Goal: Use online tool/utility: Utilize a website feature to perform a specific function

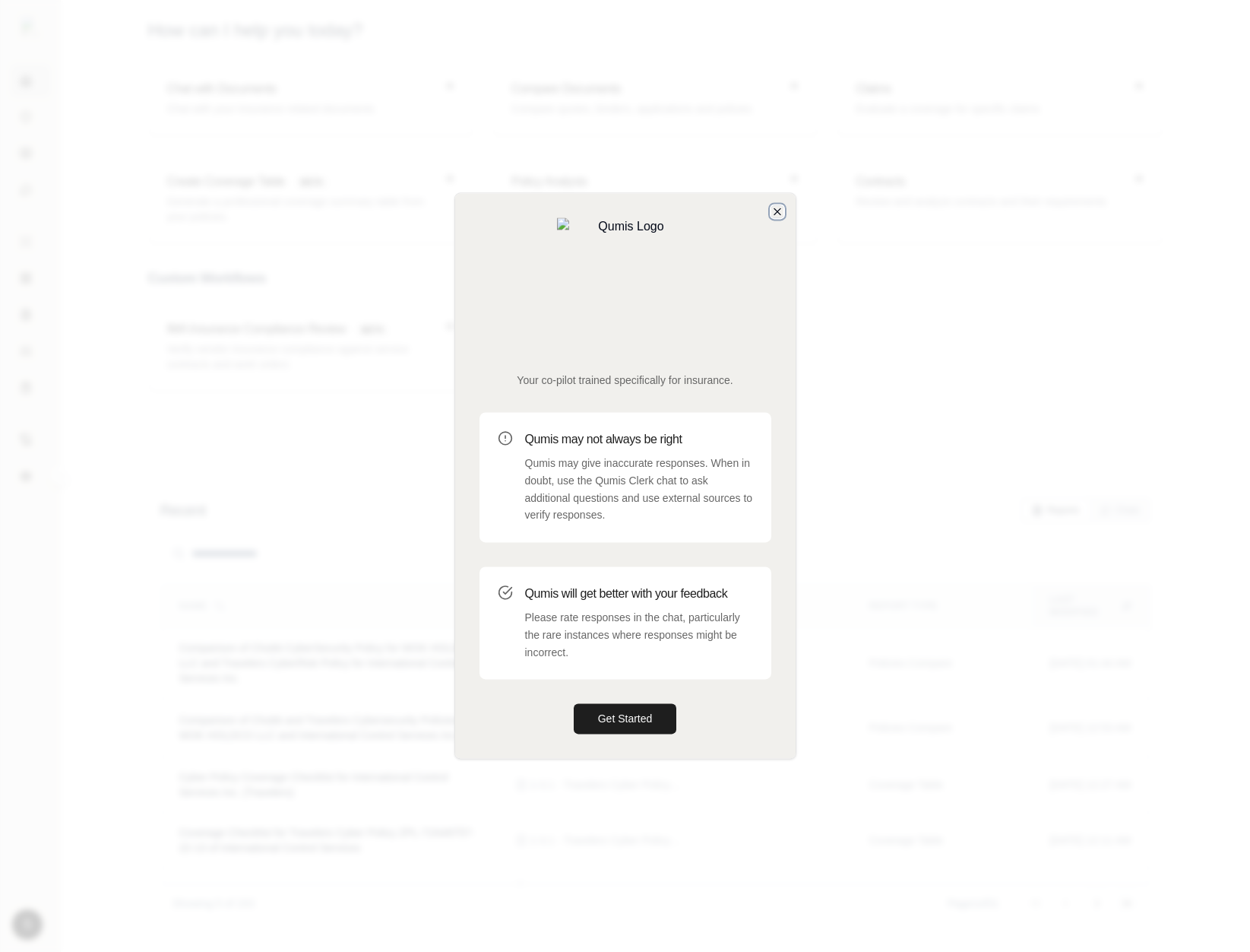
click at [783, 217] on icon "button" at bounding box center [777, 211] width 12 height 12
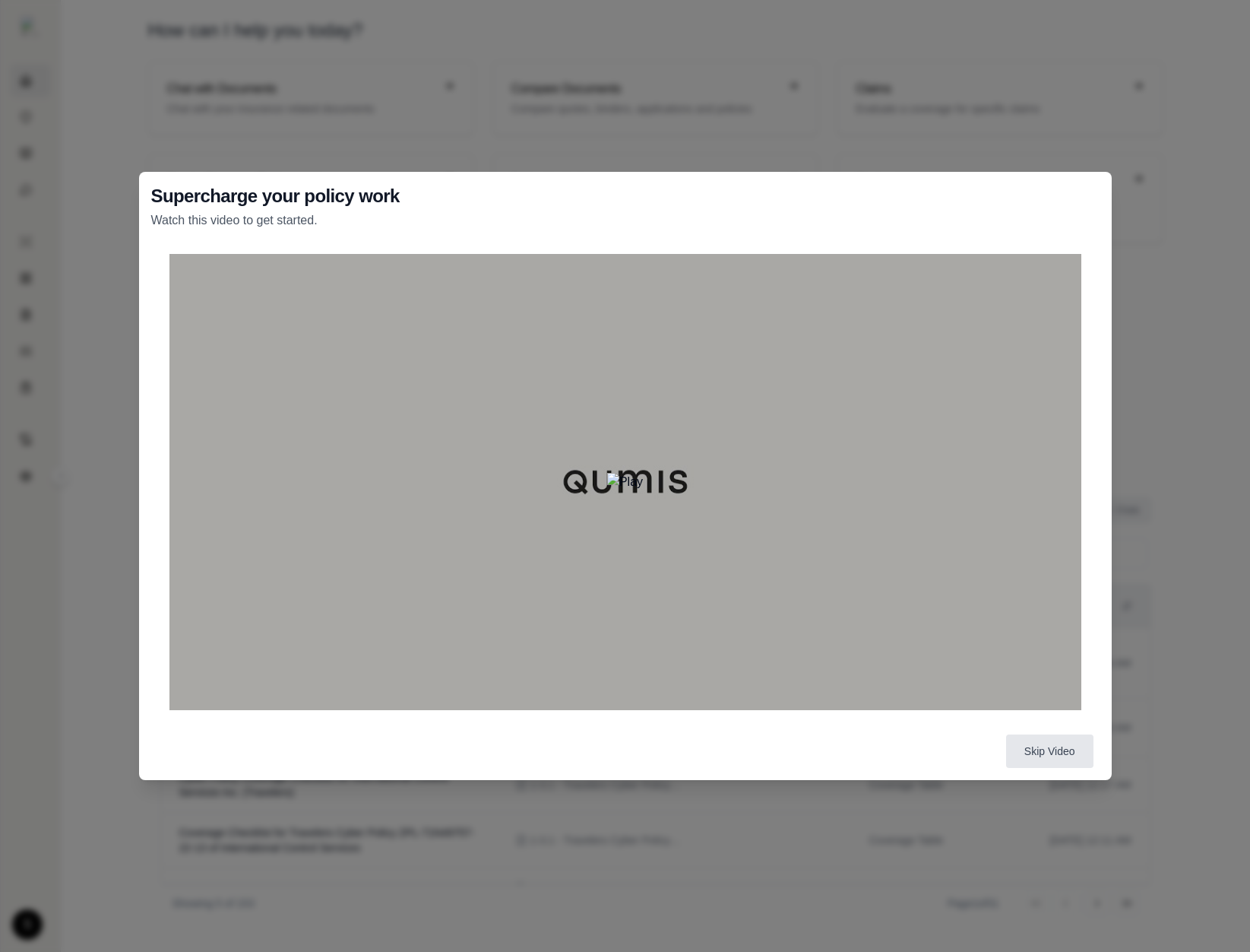
click at [732, 437] on div at bounding box center [625, 482] width 912 height 456
click at [584, 493] on div at bounding box center [625, 482] width 912 height 456
click at [619, 491] on img at bounding box center [625, 482] width 36 height 18
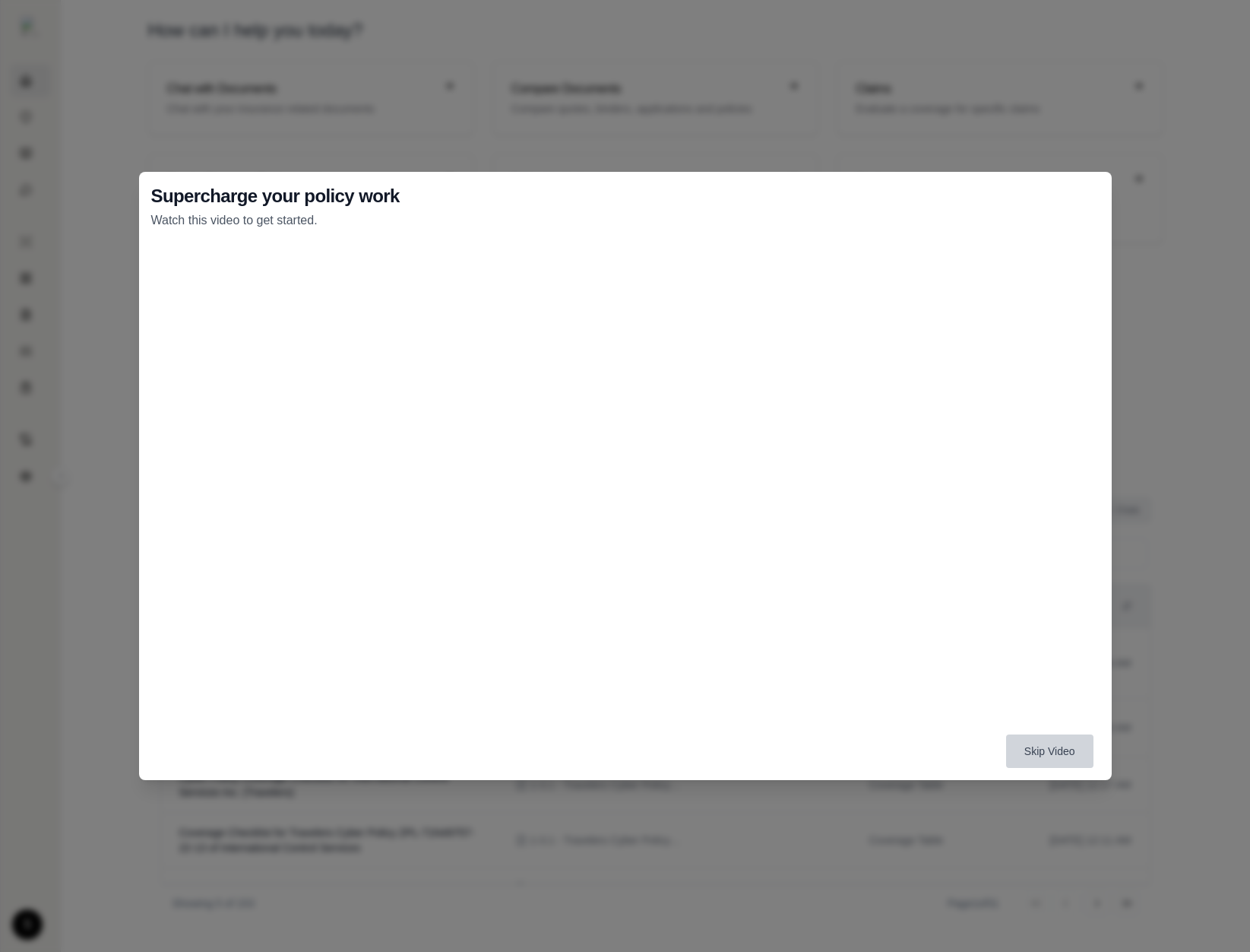
click at [1047, 753] on button "Skip Video" at bounding box center [1050, 750] width 88 height 33
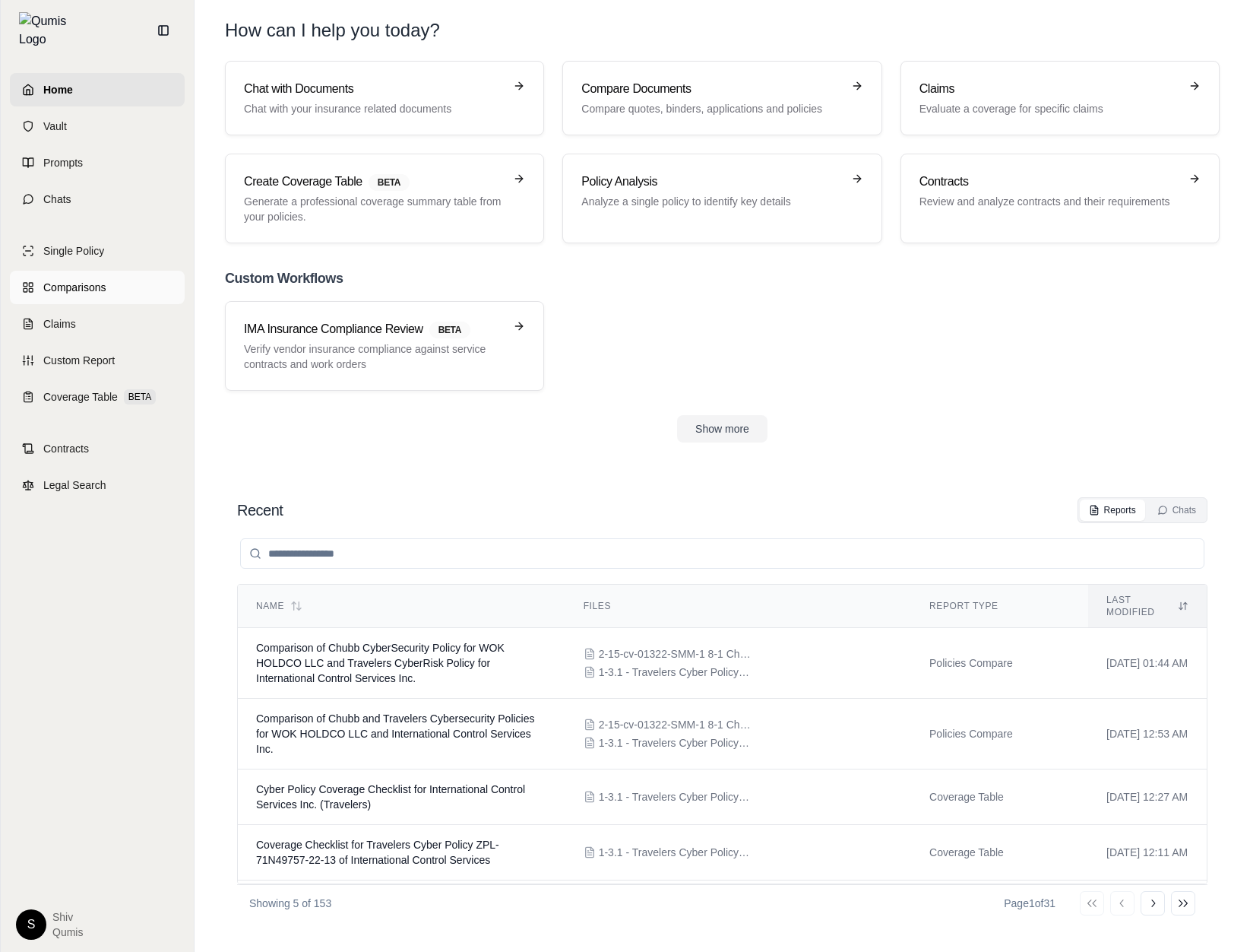
click at [96, 285] on span "Comparisons" at bounding box center [74, 288] width 62 height 15
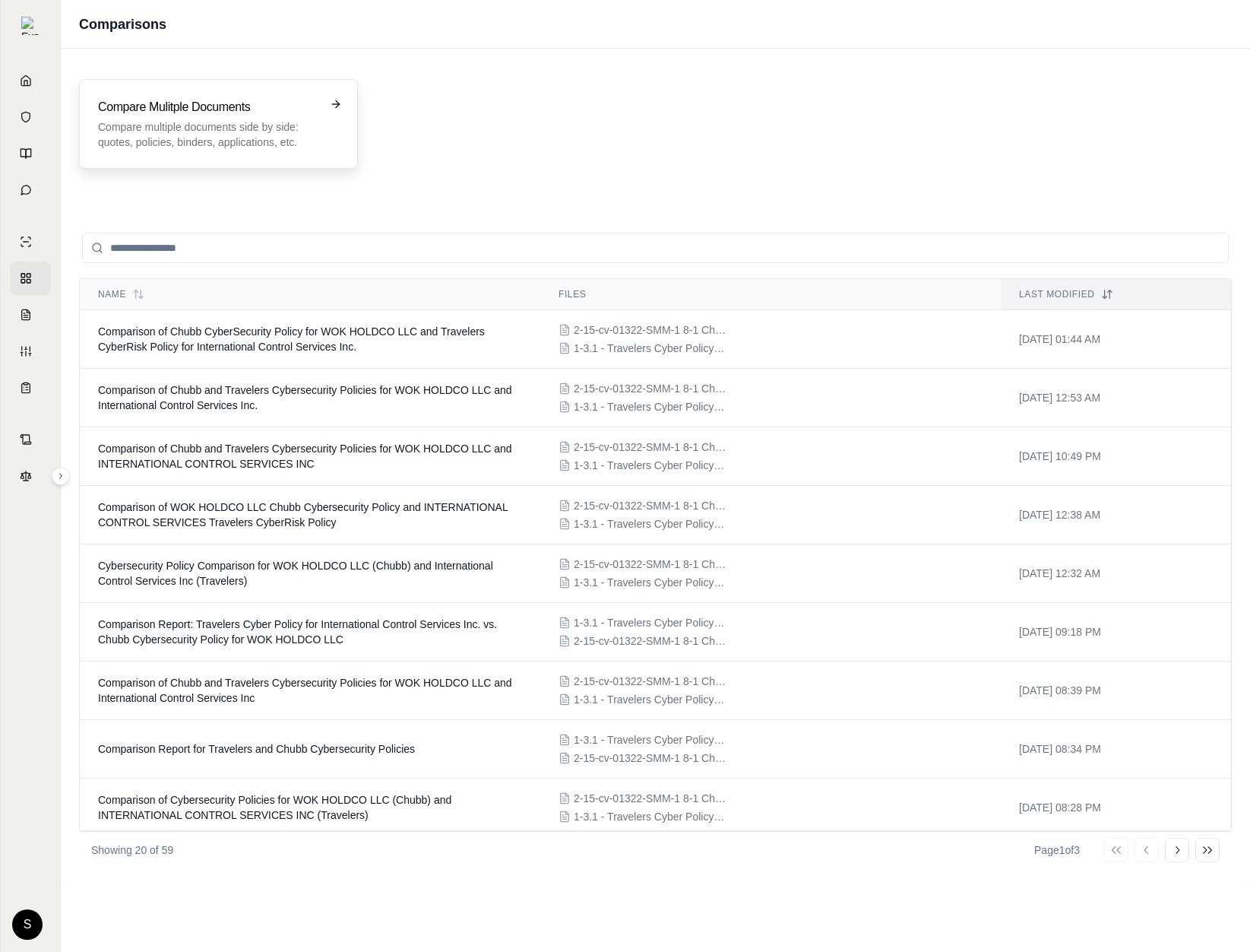
click at [291, 161] on div "Compare Mulitple Documents Compare multiple documents side by side: quotes, pol…" at bounding box center [218, 124] width 279 height 89
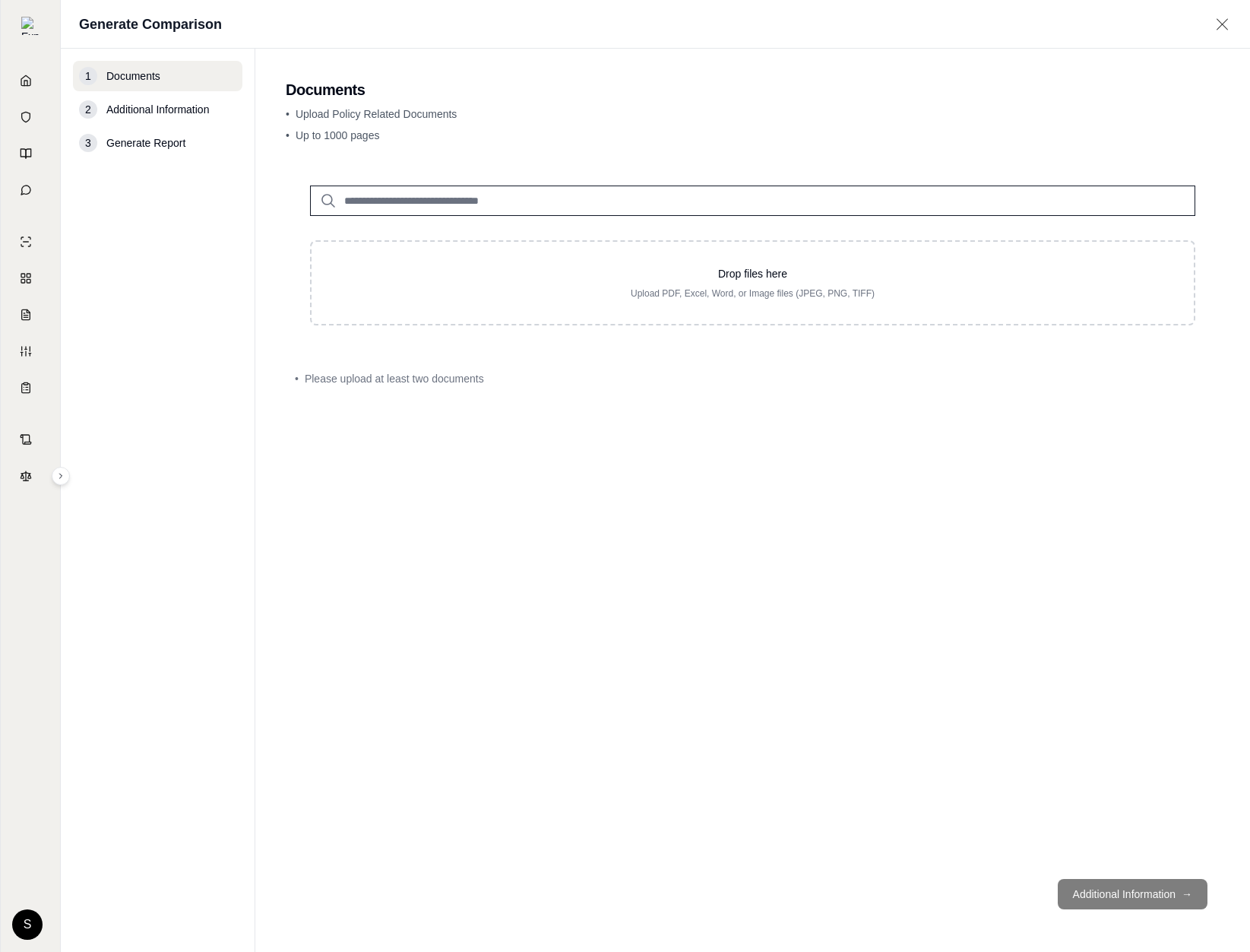
click at [434, 198] on input "search" at bounding box center [753, 201] width 885 height 30
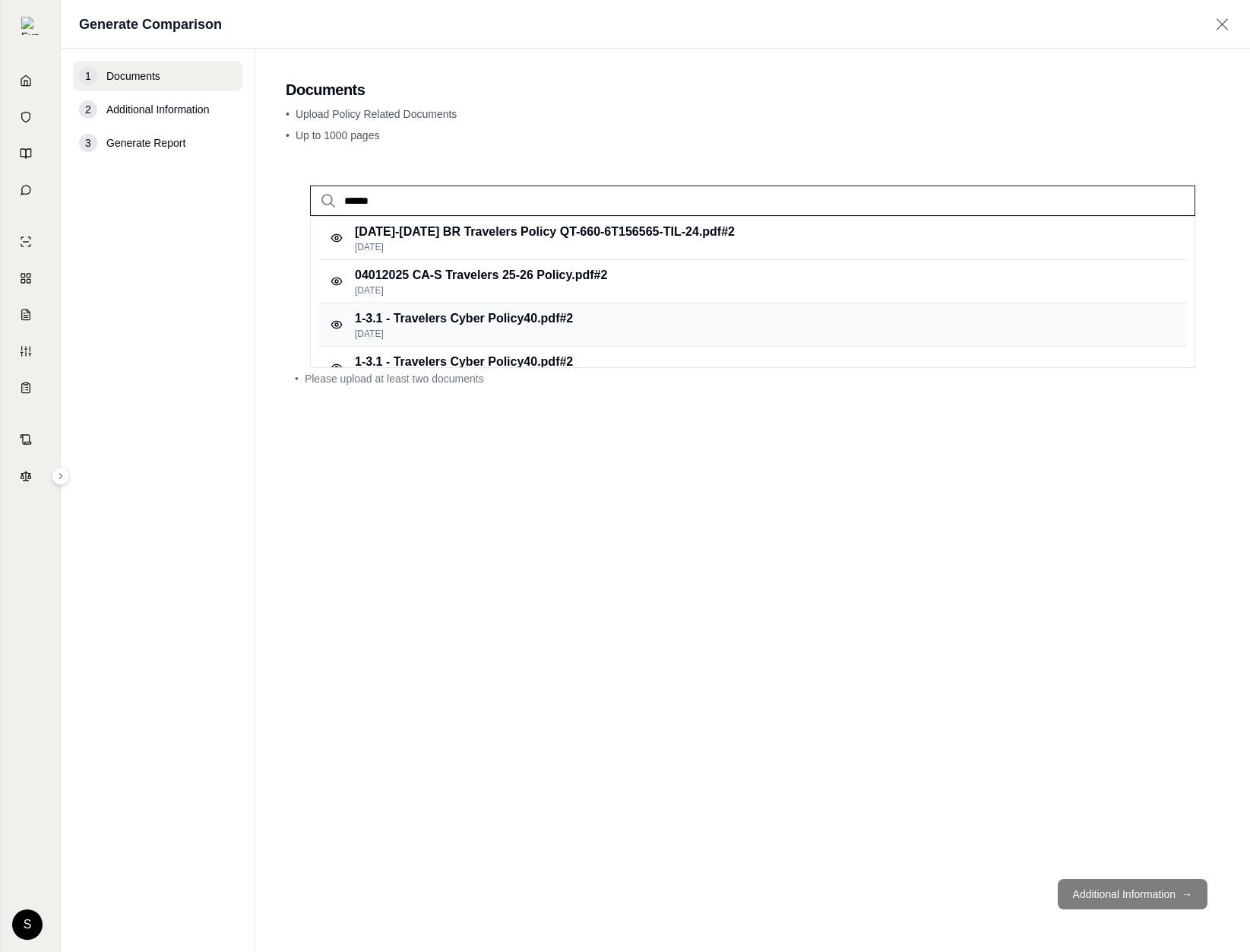
type input "******"
click at [487, 327] on p "[DATE]" at bounding box center [464, 333] width 218 height 12
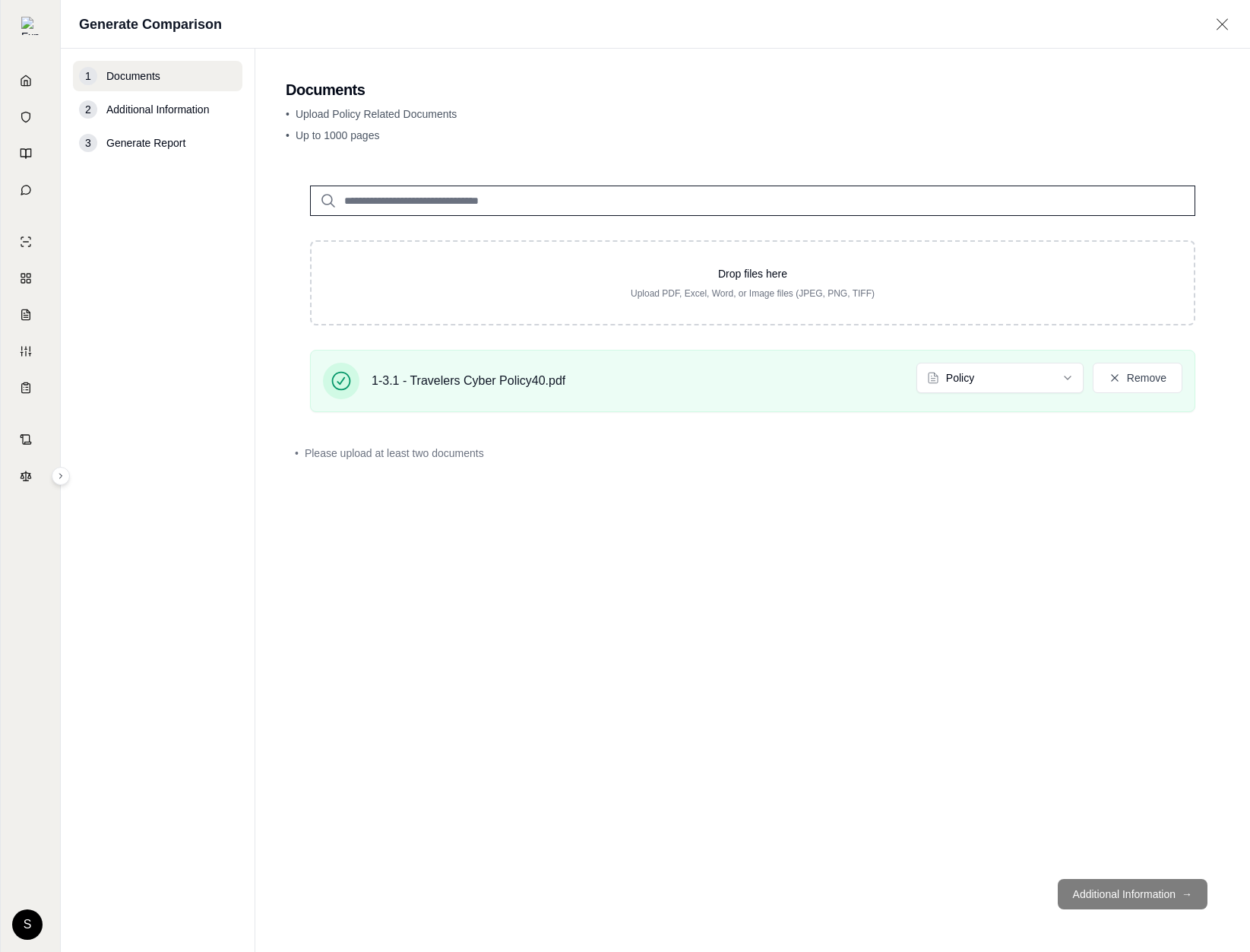
click at [390, 191] on input "search" at bounding box center [753, 201] width 885 height 30
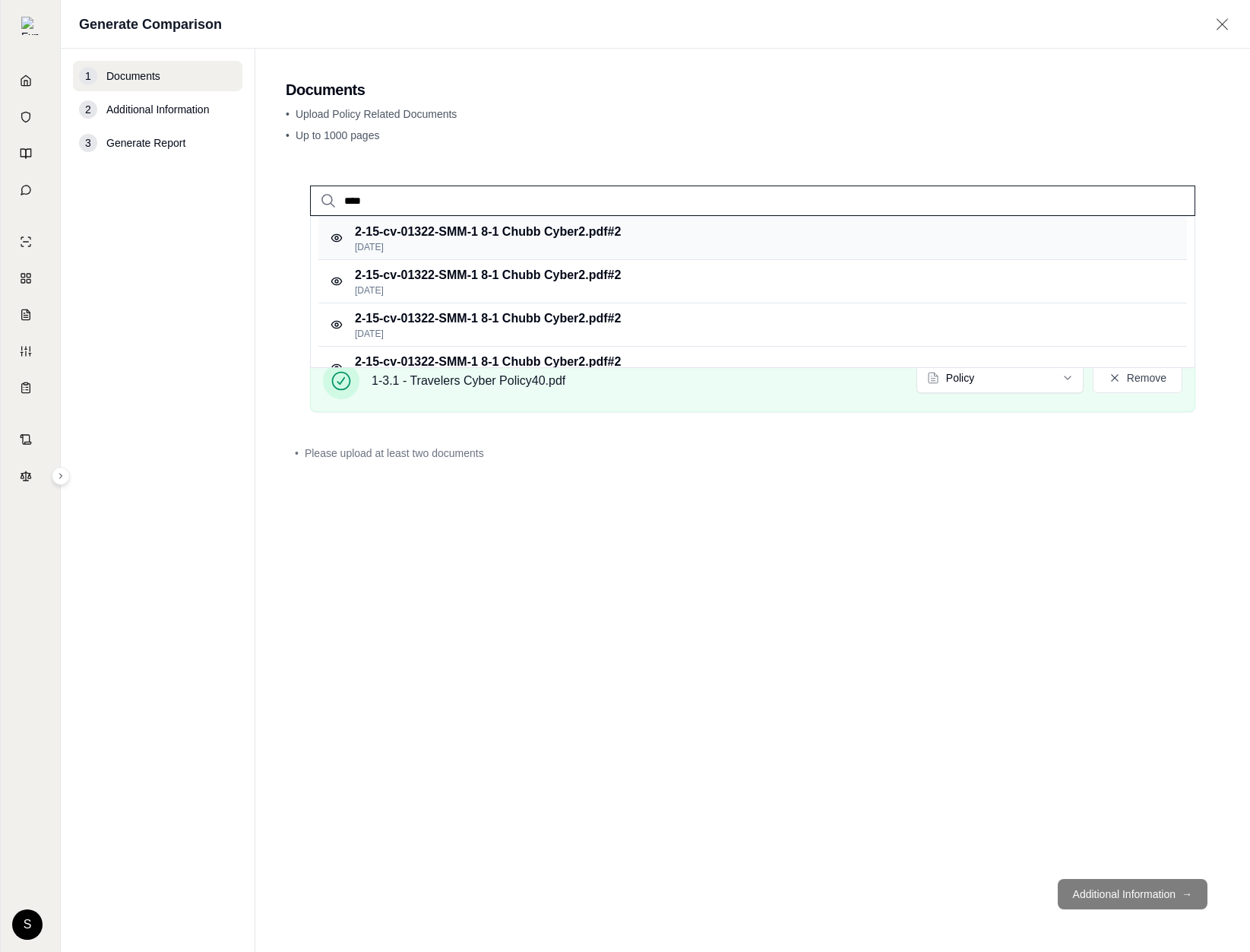
type input "****"
click at [504, 236] on p "2-15-cv-01322-SMM-1 8-1 Chubb Cyber2.pdf #2" at bounding box center [487, 231] width 266 height 18
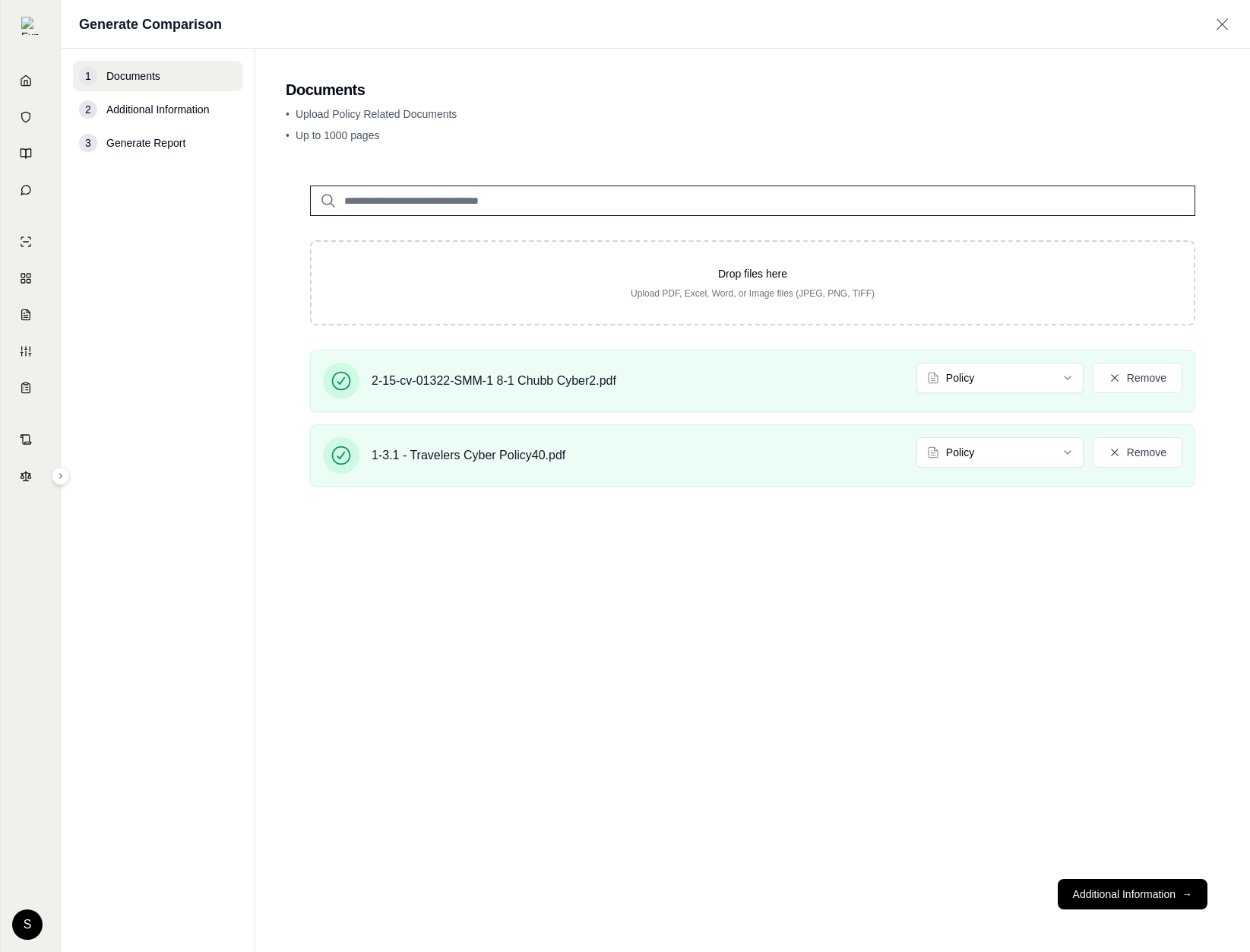
click at [779, 631] on div "Drop files here Upload PDF, Excel, Word, or Image files (JPEG, PNG, TIFF) 2-15-…" at bounding box center [752, 513] width 934 height 705
click at [1133, 880] on button "Additional Information →" at bounding box center [1132, 894] width 149 height 30
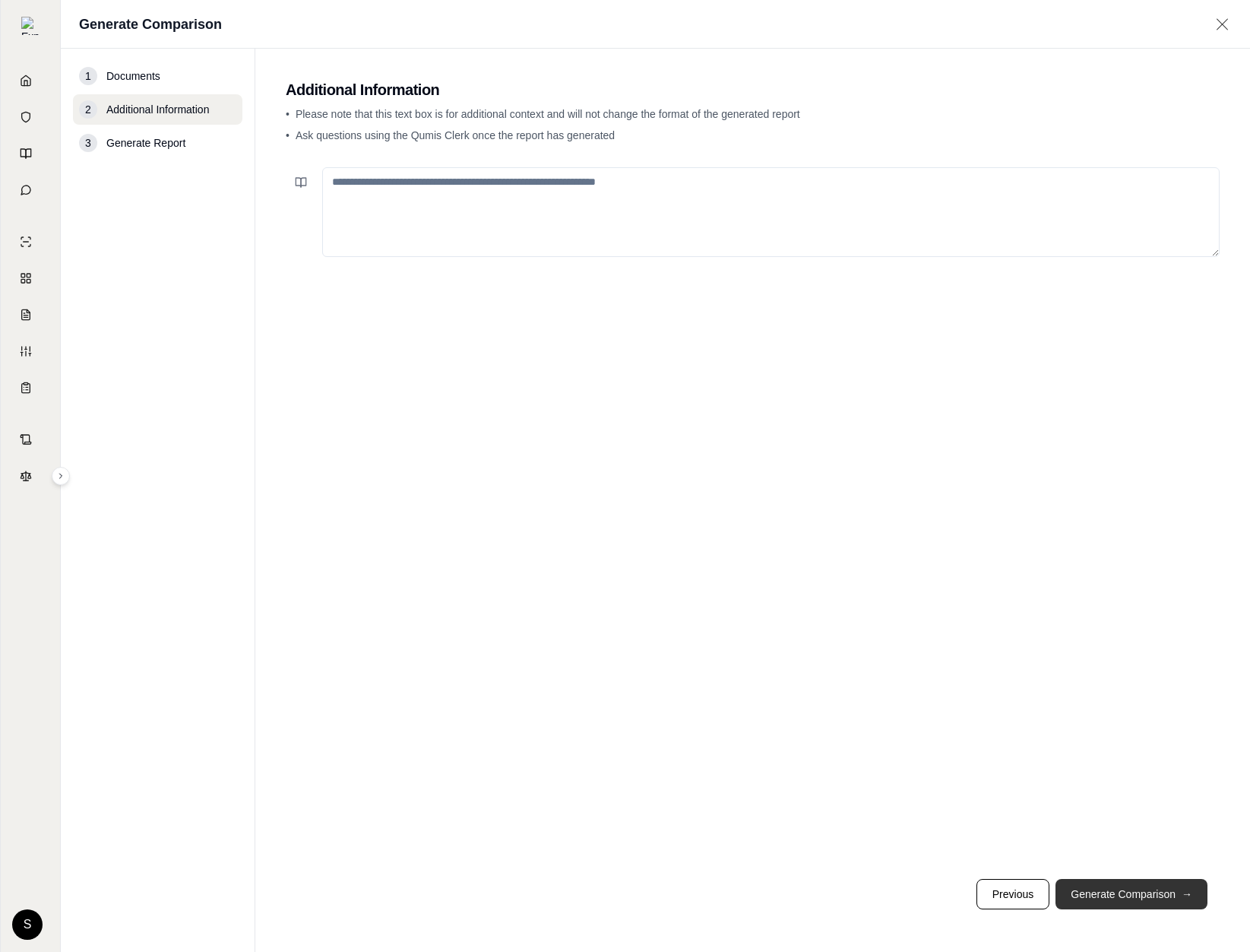
click at [1133, 883] on button "Generate Comparison →" at bounding box center [1132, 894] width 152 height 30
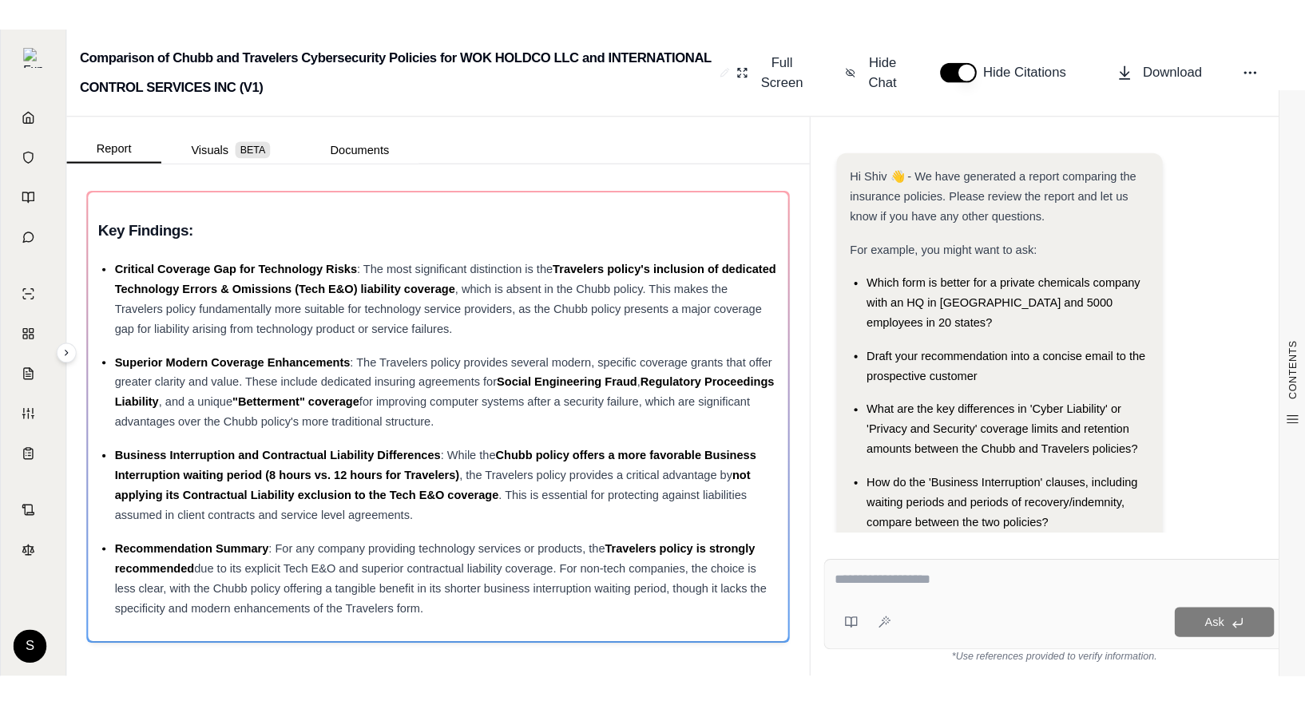
scroll to position [32, 0]
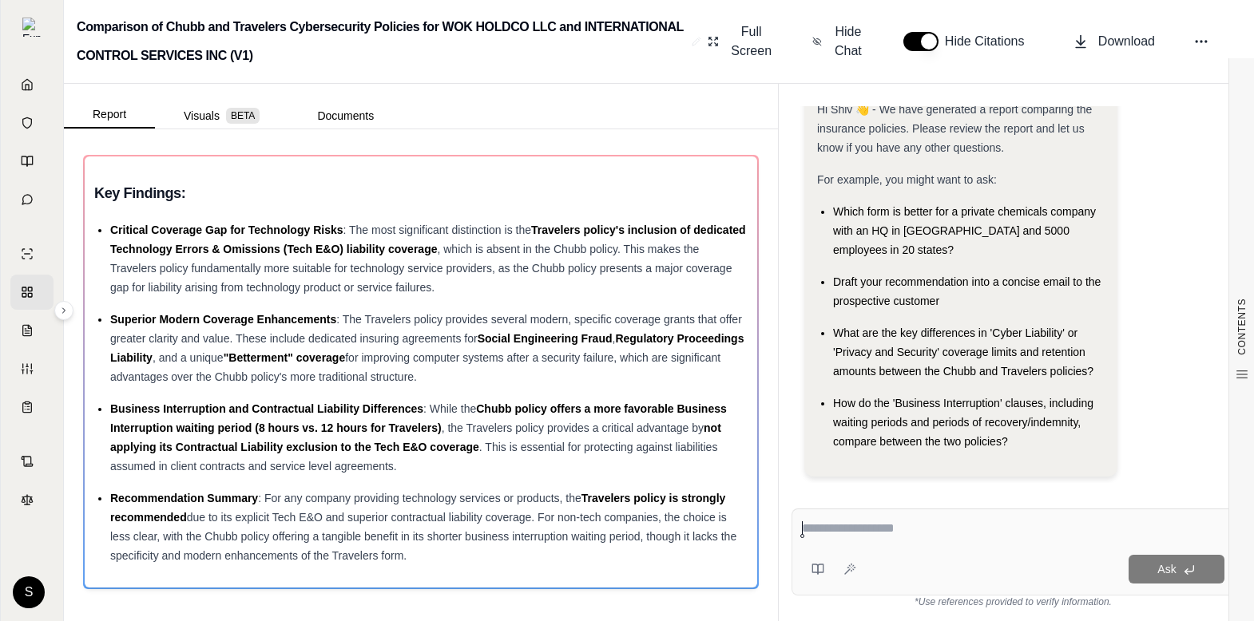
click at [1169, 304] on div "Hi Shiv 👋 - We have generated a report comparing the insurance policies. Please…" at bounding box center [1013, 288] width 418 height 402
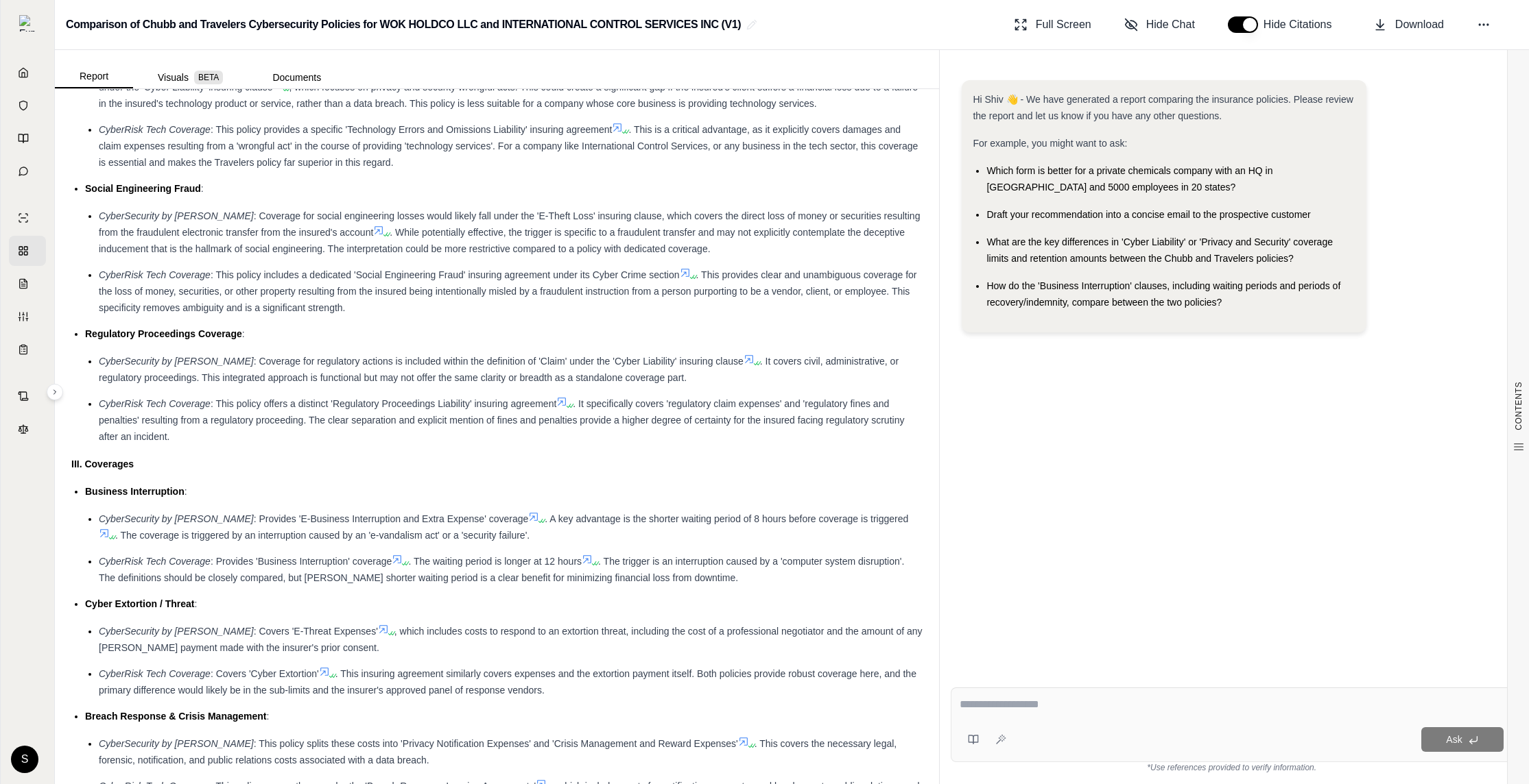
scroll to position [2371, 0]
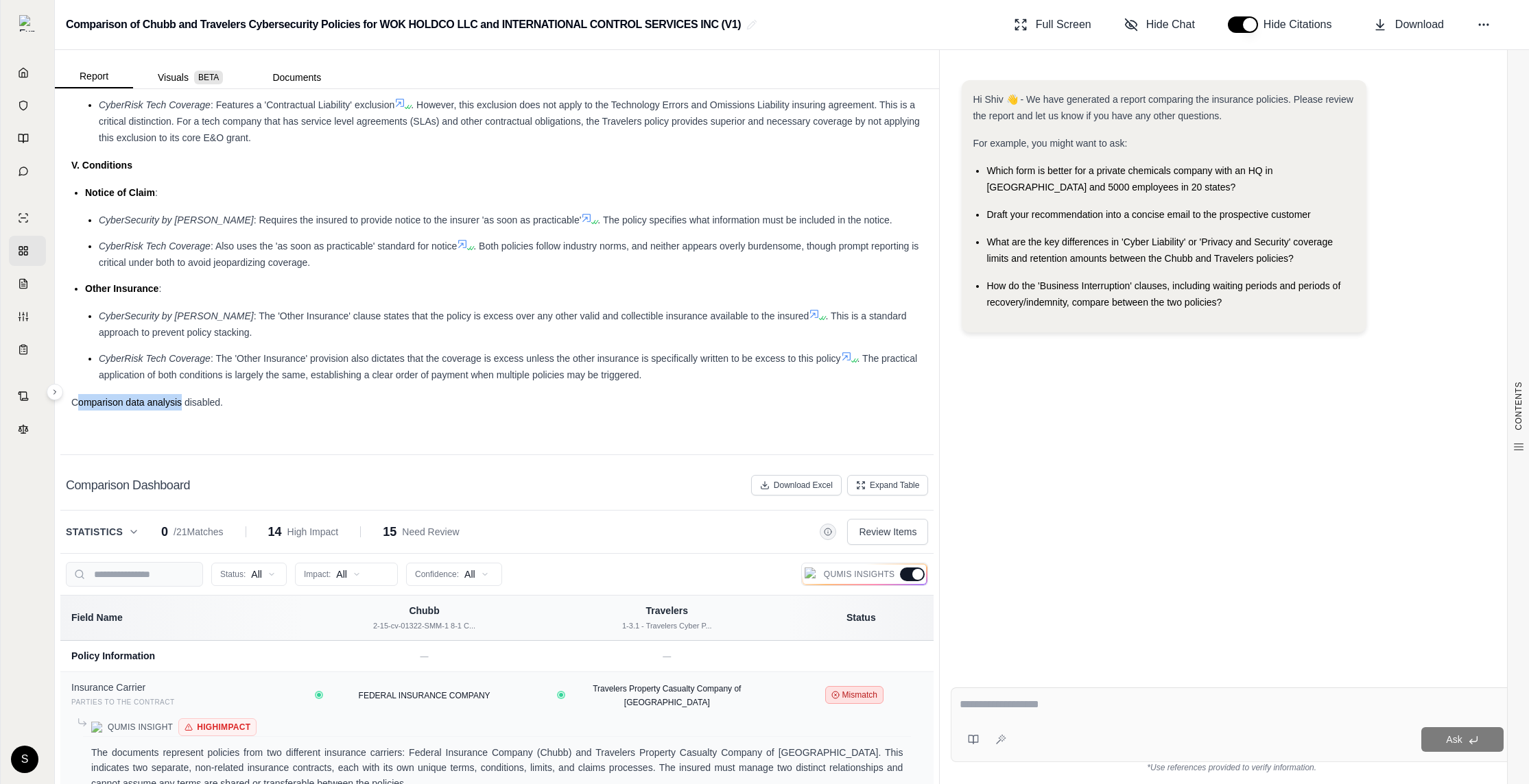
drag, startPoint x: 76, startPoint y: 404, endPoint x: 183, endPoint y: 397, distance: 107.2
click at [183, 397] on span "Comparison data analysis disabled." at bounding box center [147, 402] width 151 height 11
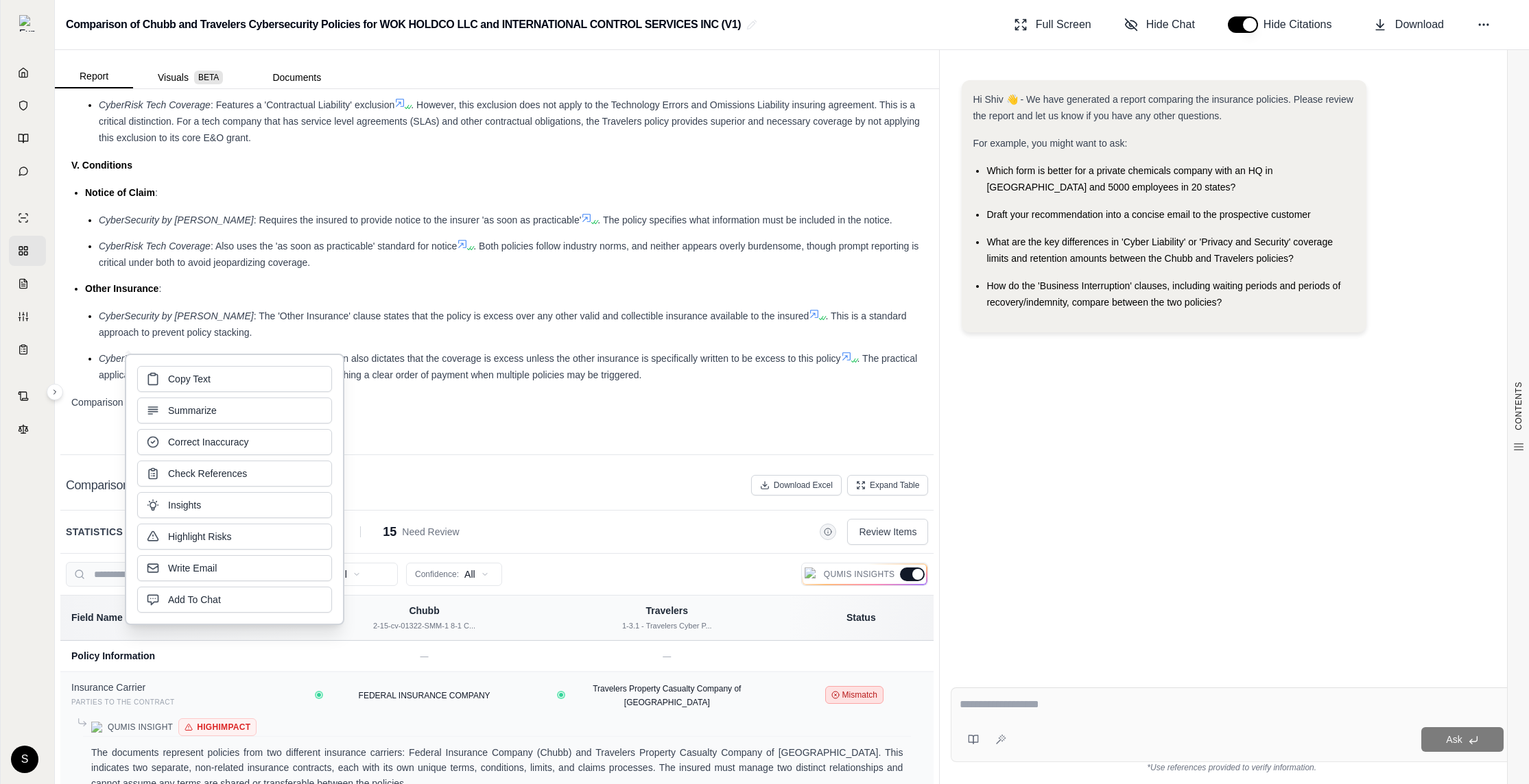
click at [87, 410] on div "Comparison data analysis disabled." at bounding box center [496, 402] width 851 height 16
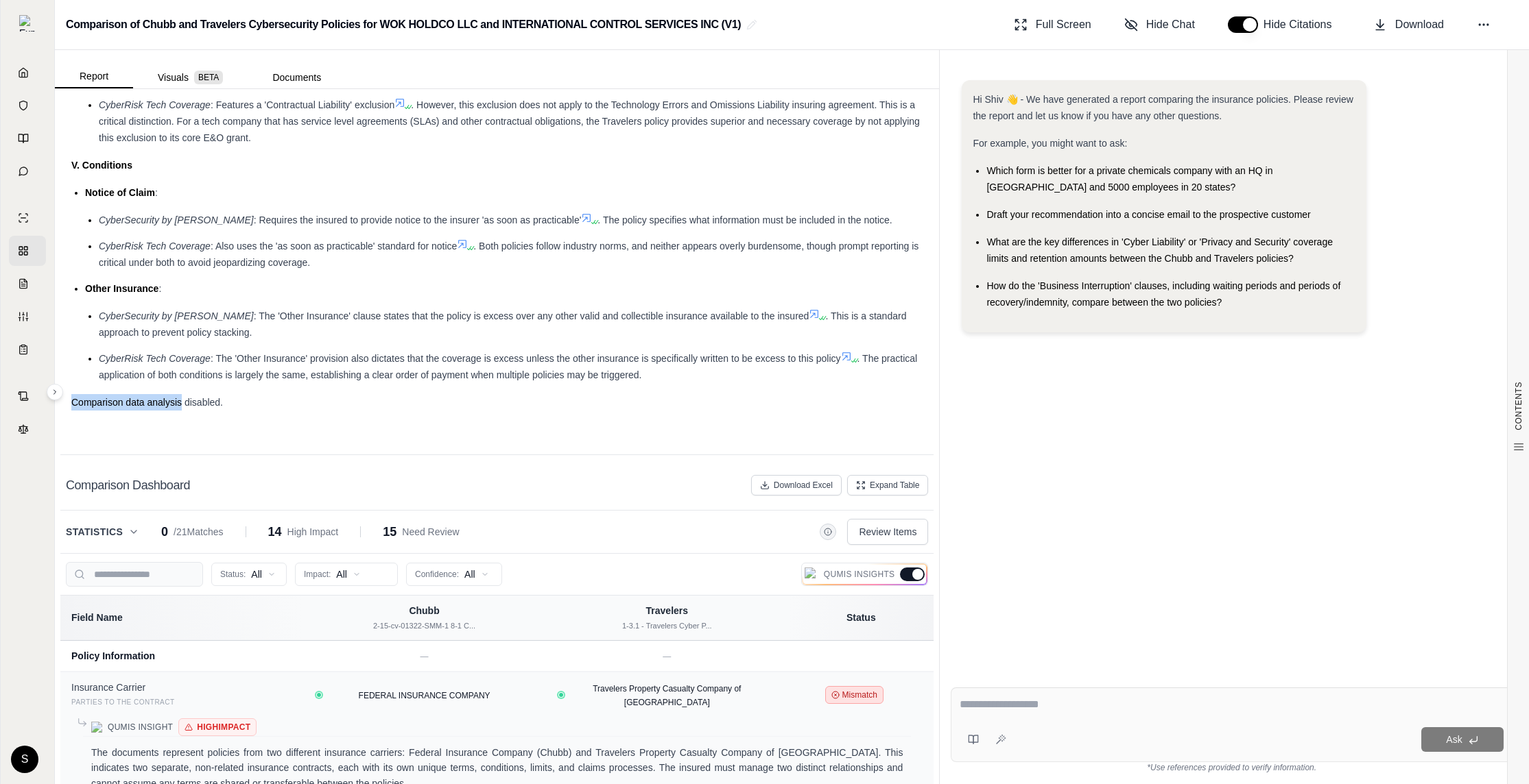
drag, startPoint x: 70, startPoint y: 404, endPoint x: 180, endPoint y: 399, distance: 110.1
click at [180, 399] on span "Comparison data analysis disabled." at bounding box center [147, 402] width 151 height 11
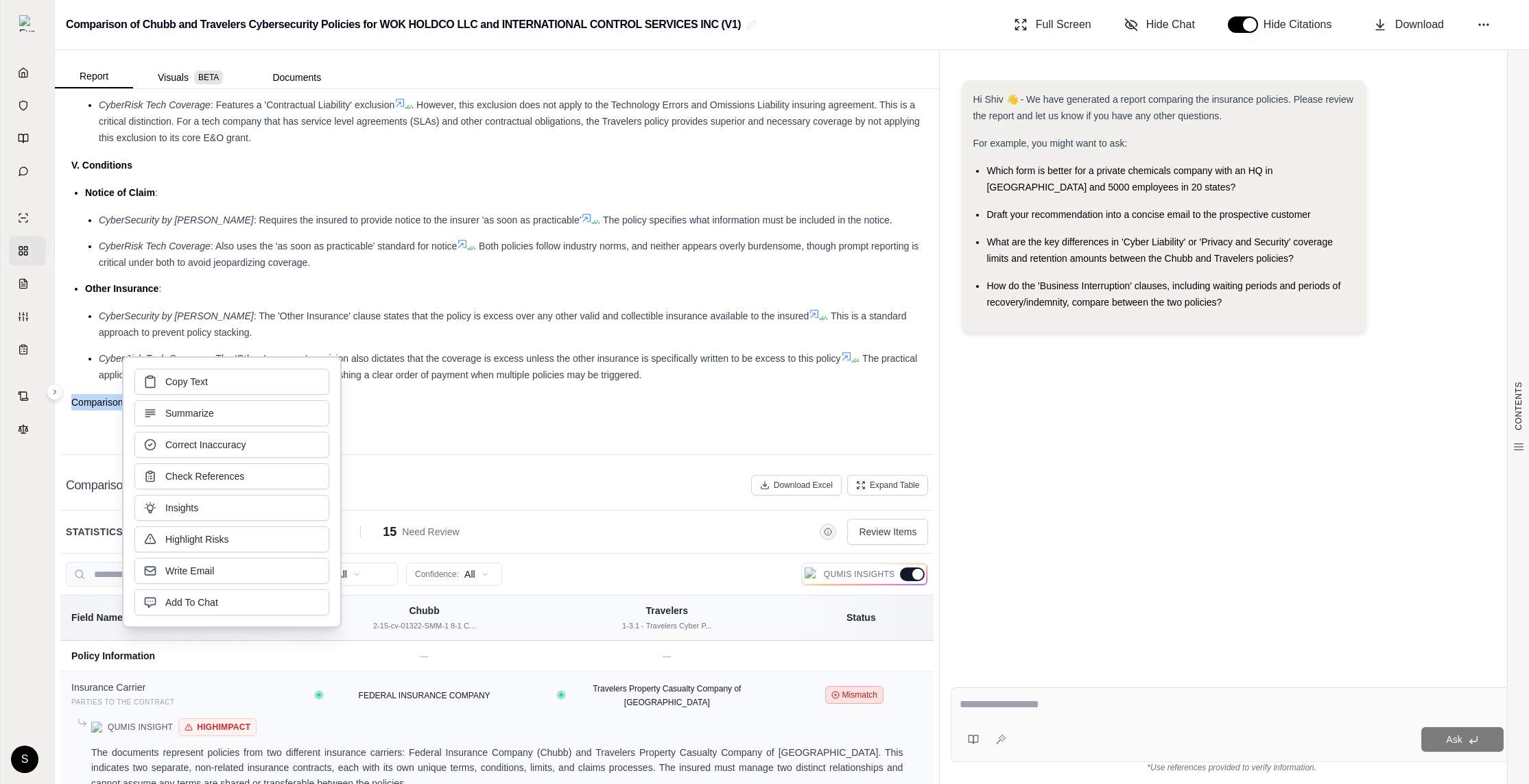
copy span "Comparison data analysis"
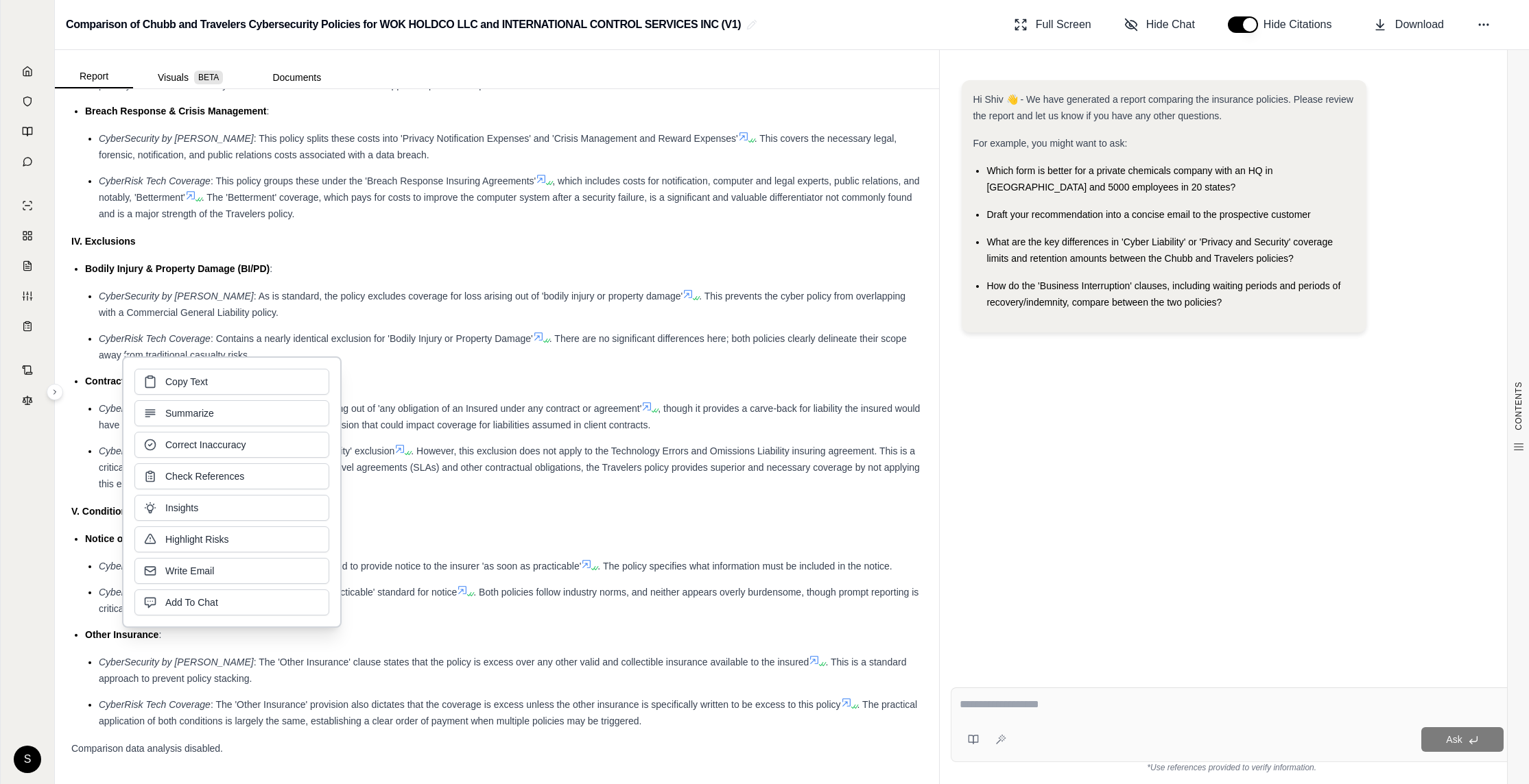
scroll to position [2035, 0]
